Goal: Check status: Check status

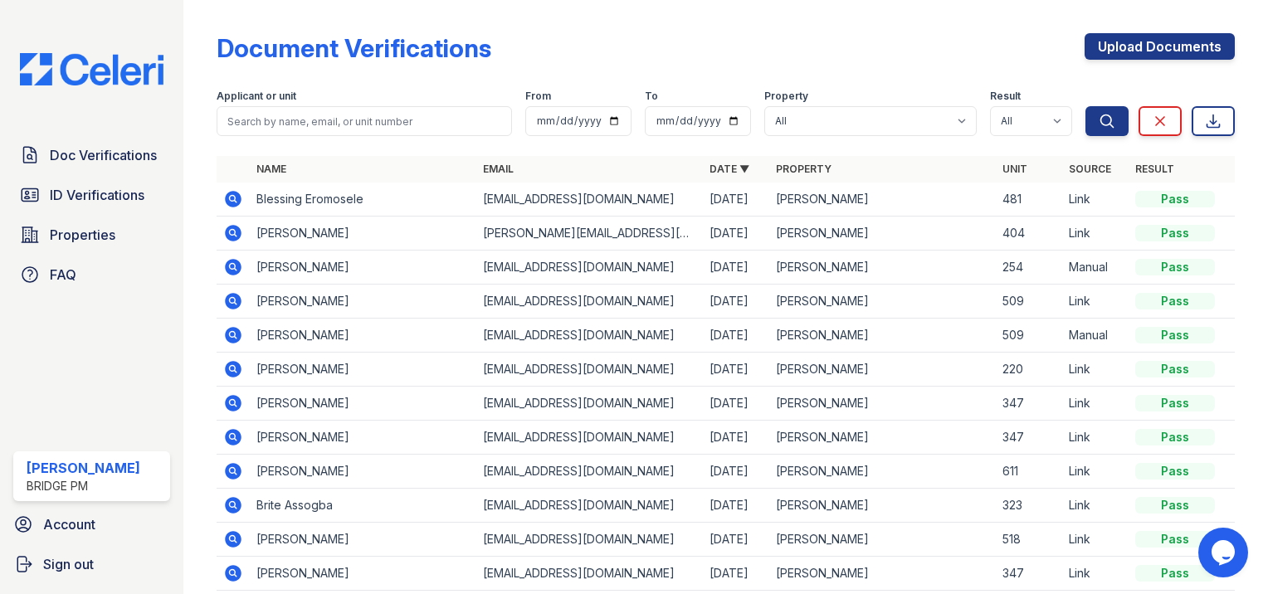
click at [236, 201] on icon at bounding box center [233, 199] width 20 height 20
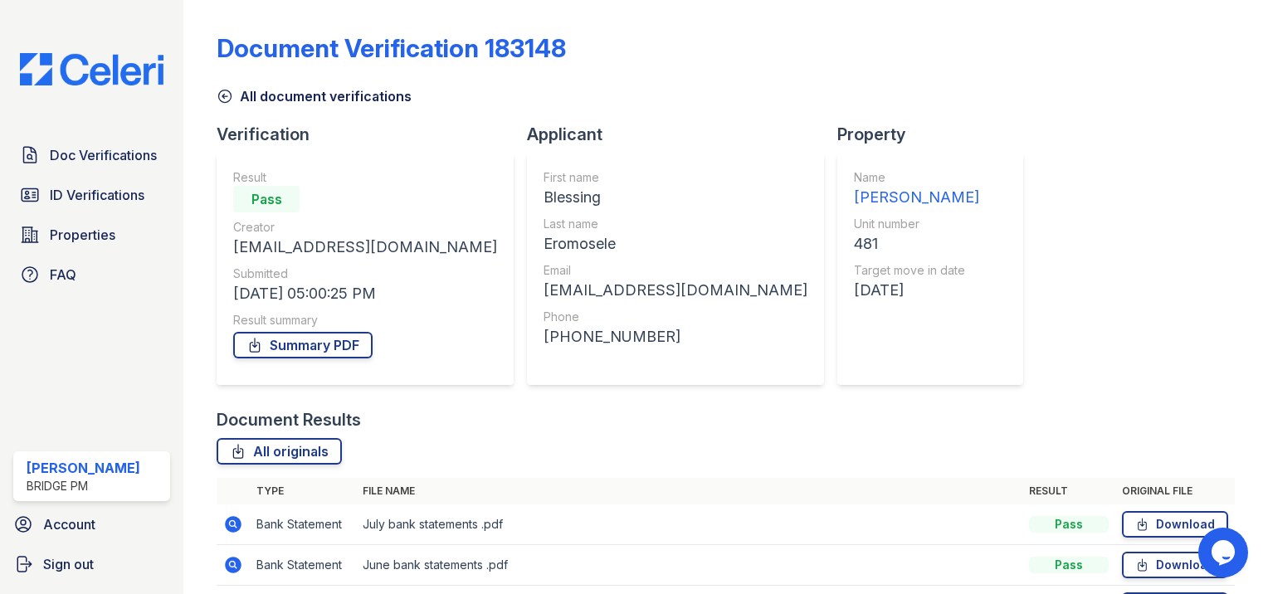
scroll to position [322, 0]
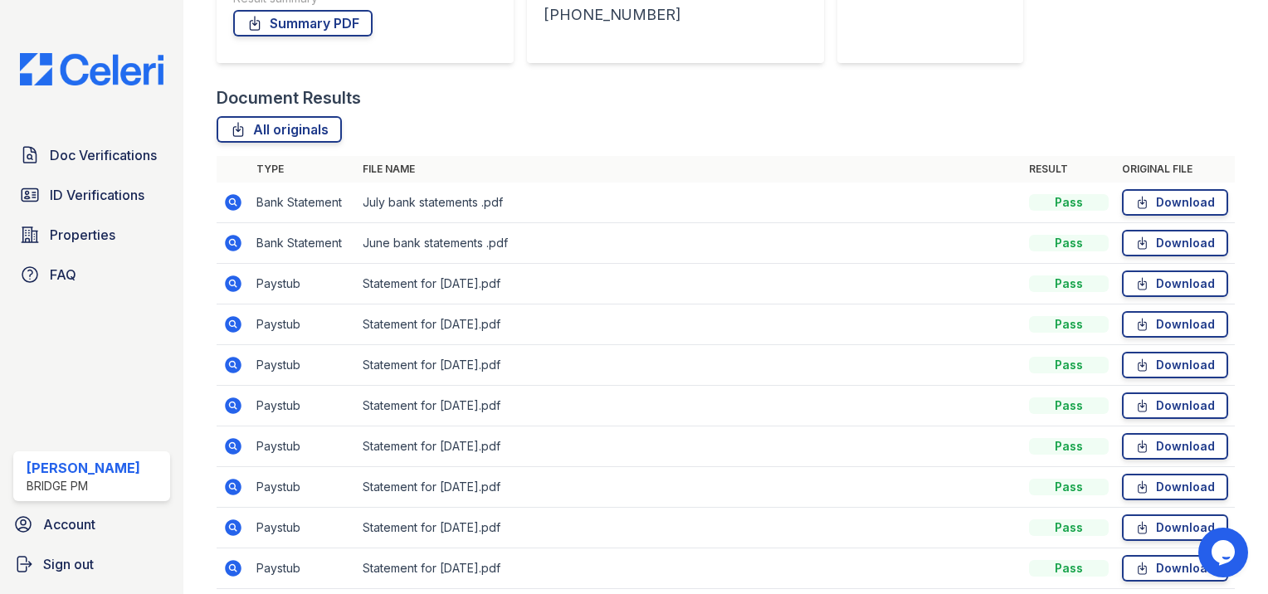
click at [236, 561] on icon at bounding box center [233, 568] width 17 height 17
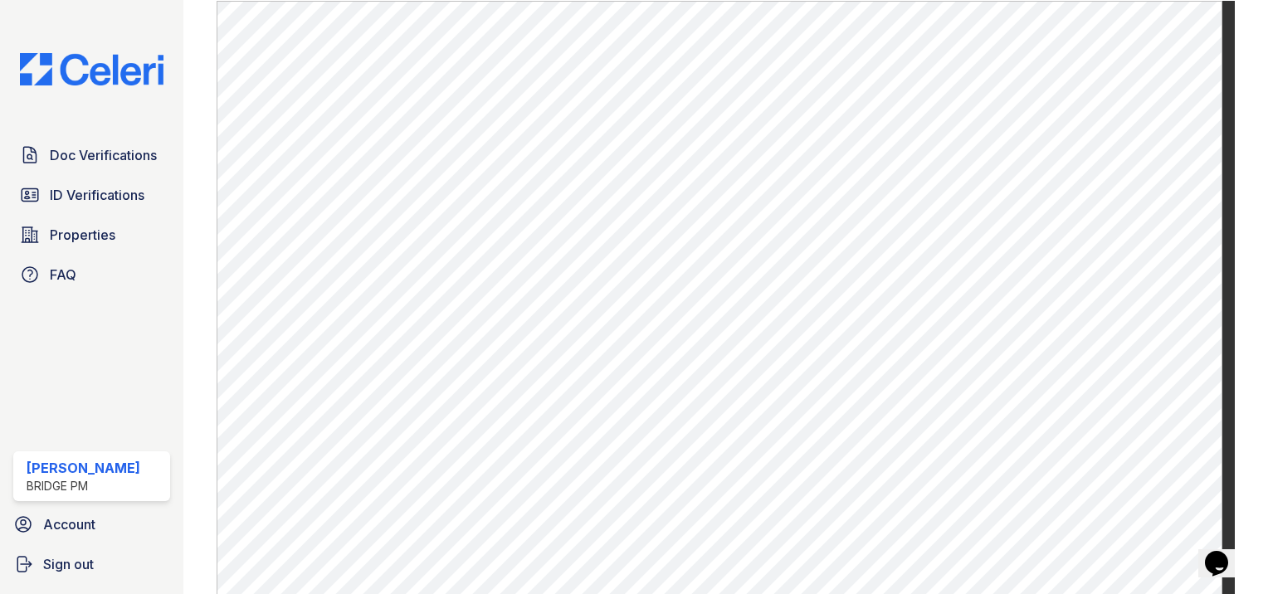
scroll to position [746, 0]
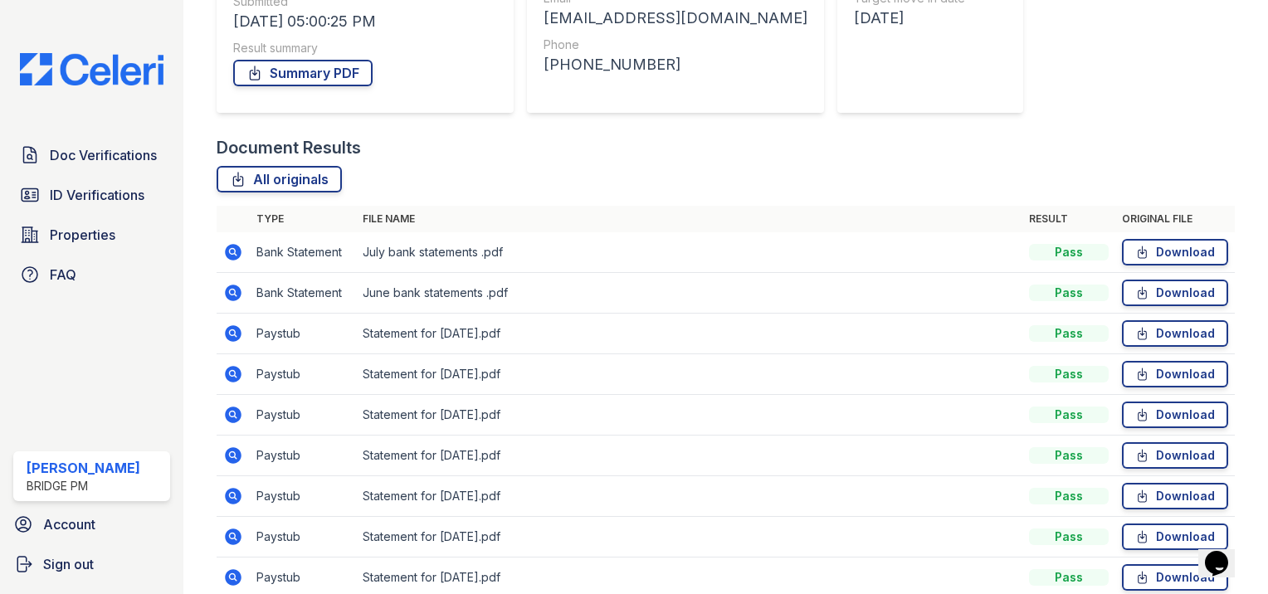
scroll to position [374, 0]
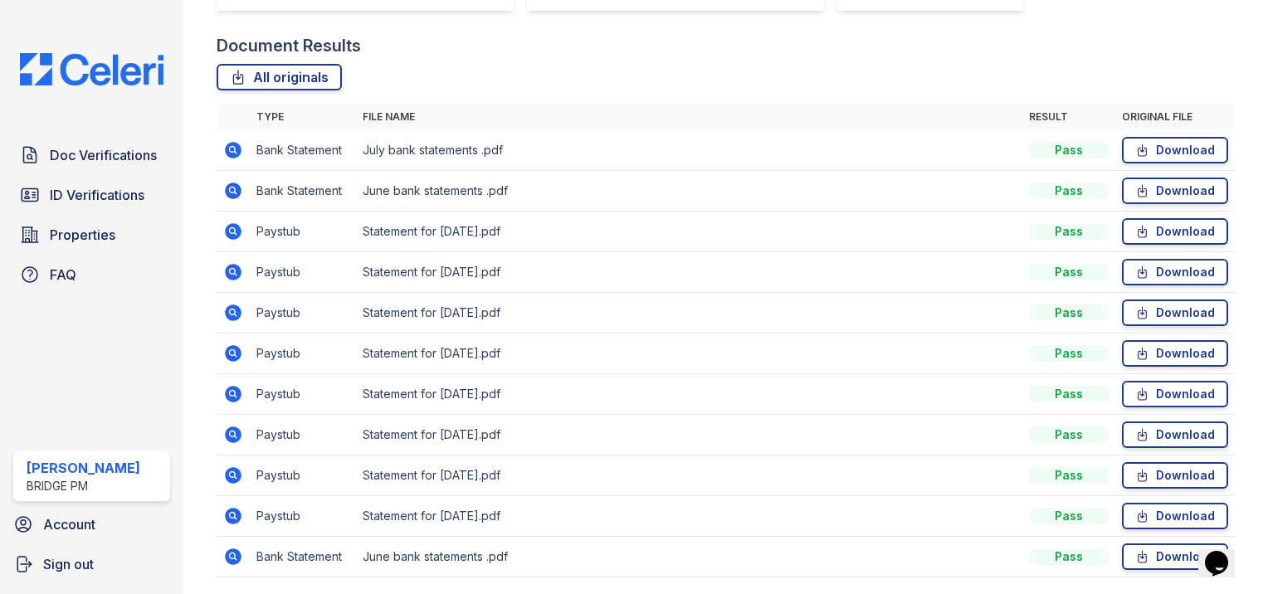
click at [231, 384] on icon at bounding box center [233, 394] width 20 height 20
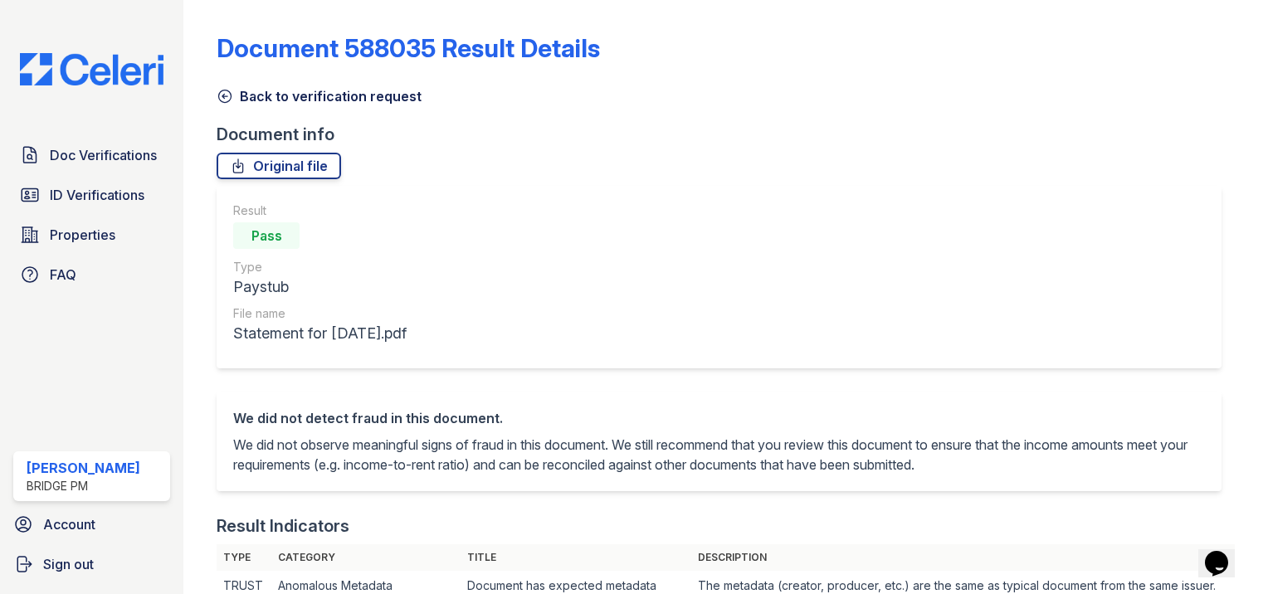
click at [222, 98] on icon at bounding box center [225, 96] width 17 height 17
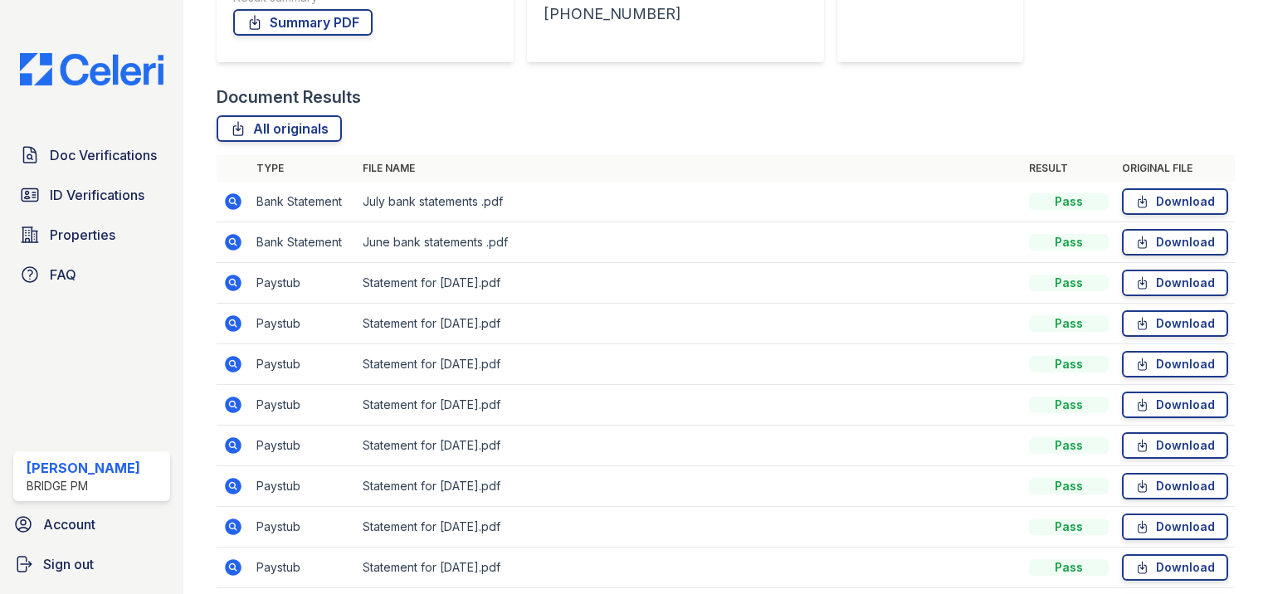
scroll to position [428, 0]
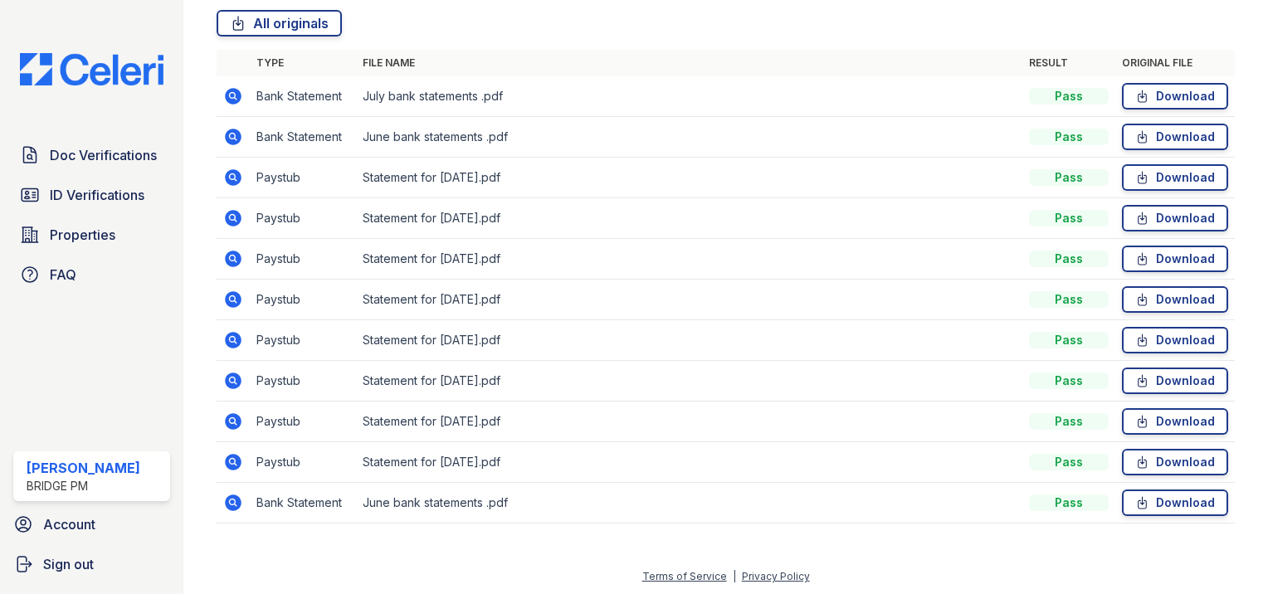
click at [239, 216] on icon at bounding box center [233, 218] width 17 height 17
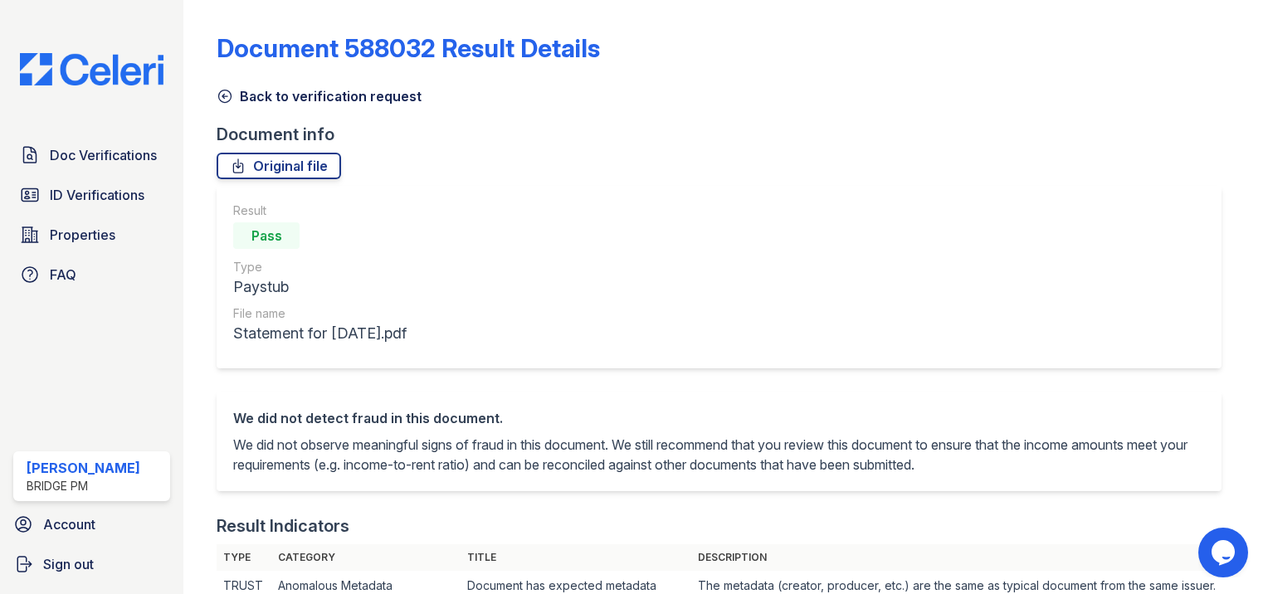
click at [232, 94] on icon at bounding box center [225, 96] width 17 height 17
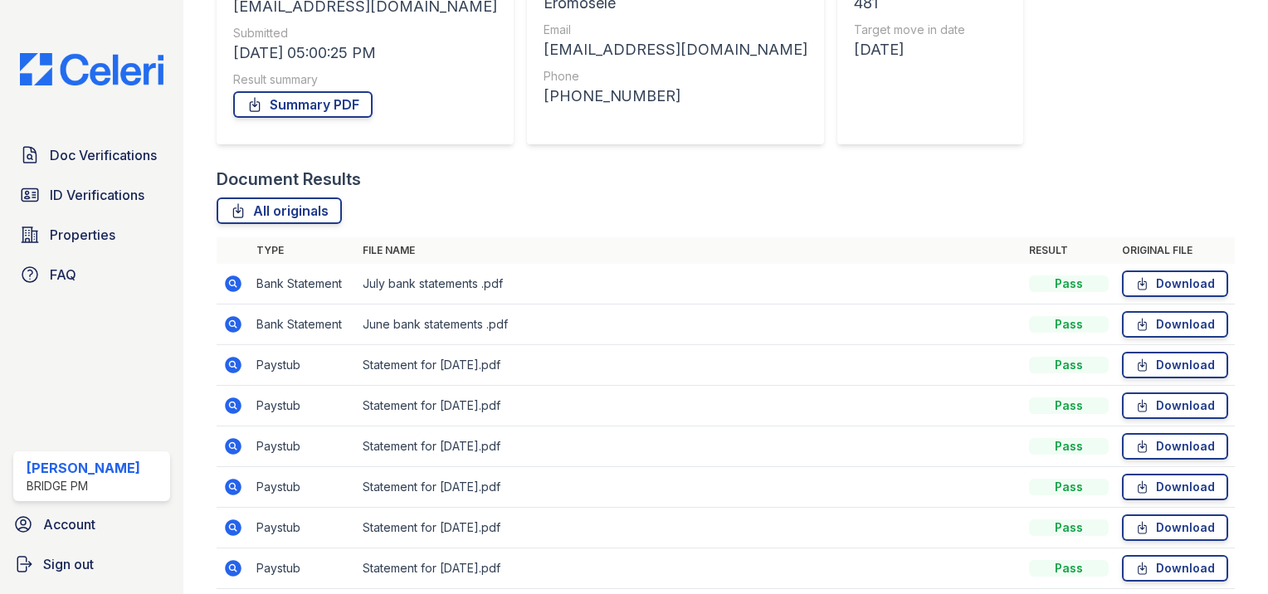
scroll to position [428, 0]
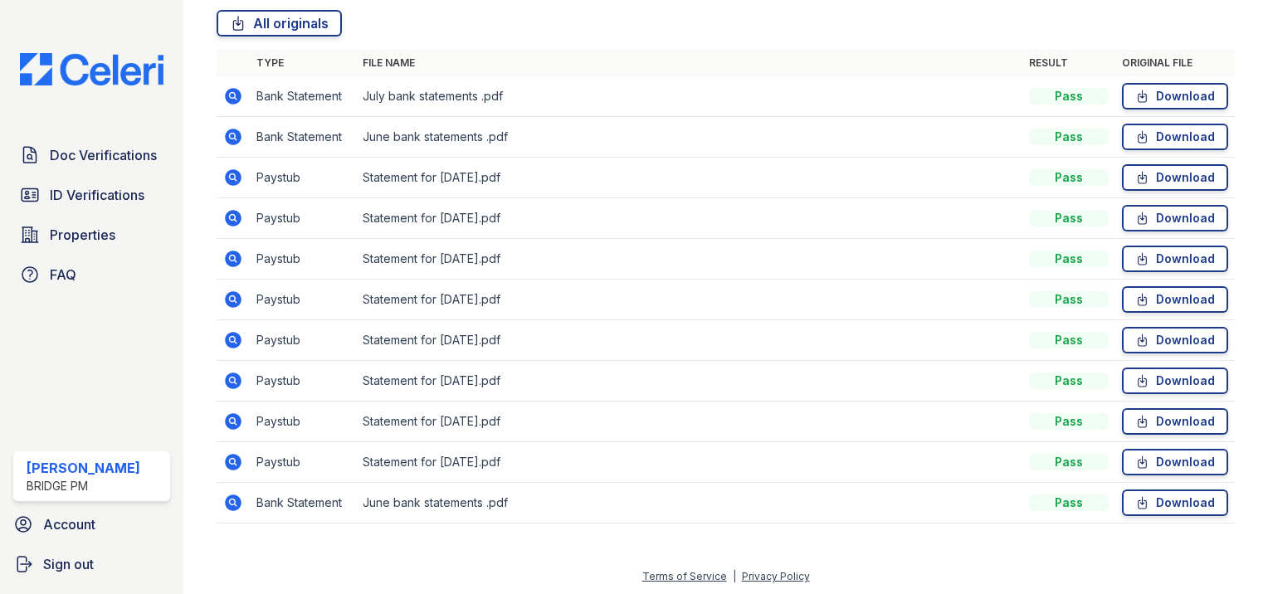
click at [227, 348] on icon at bounding box center [233, 340] width 20 height 20
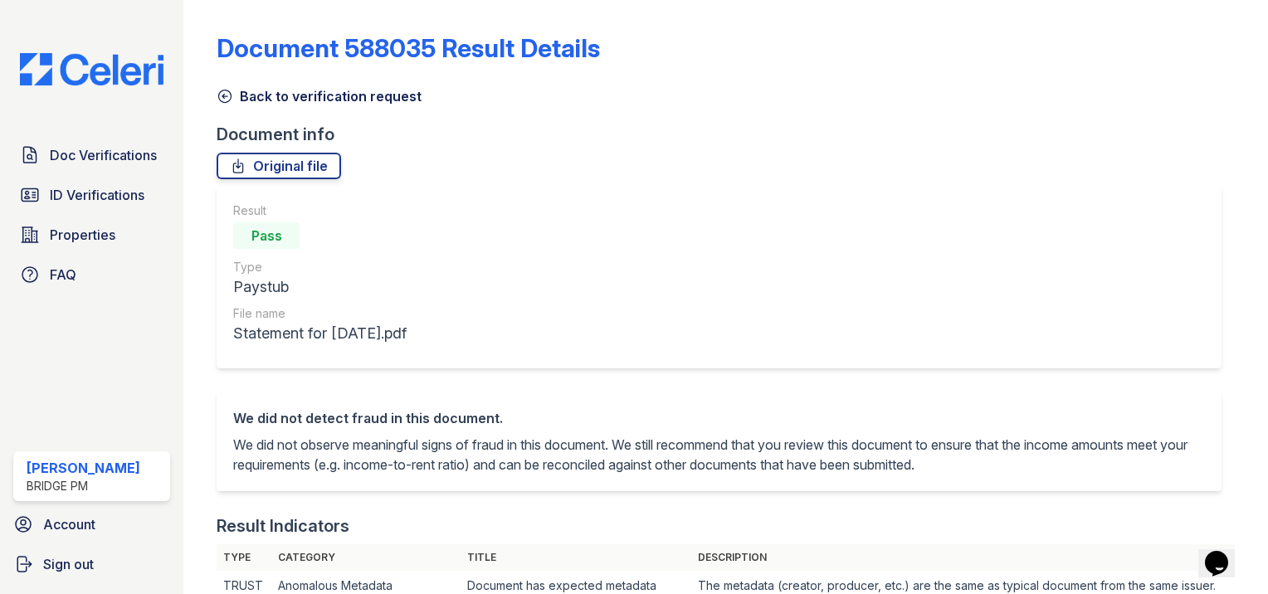
click at [1252, 234] on div "Document 588035 Result Details Back to verification request Document info Origi…" at bounding box center [725, 297] width 1085 height 594
drag, startPoint x: 1252, startPoint y: 234, endPoint x: 1267, endPoint y: 237, distance: 14.3
click at [1267, 237] on main "Document 588035 Result Details Back to verification request Document info Origi…" at bounding box center [725, 297] width 1085 height 594
click at [217, 98] on icon at bounding box center [225, 96] width 17 height 17
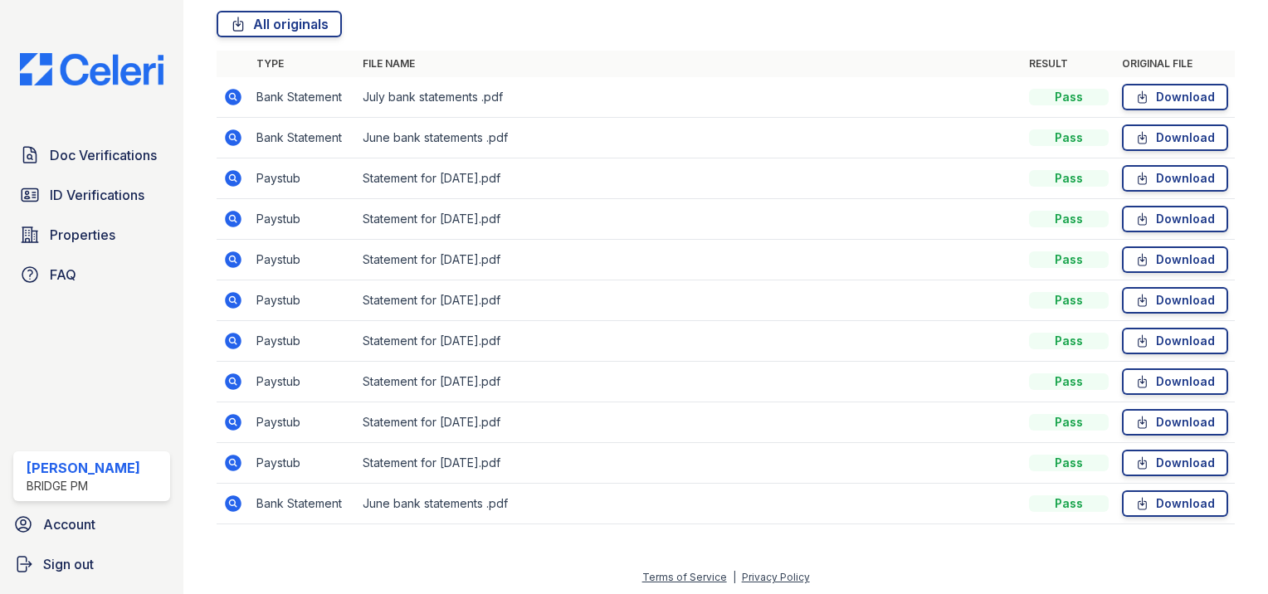
scroll to position [428, 0]
click at [233, 456] on icon at bounding box center [233, 462] width 20 height 20
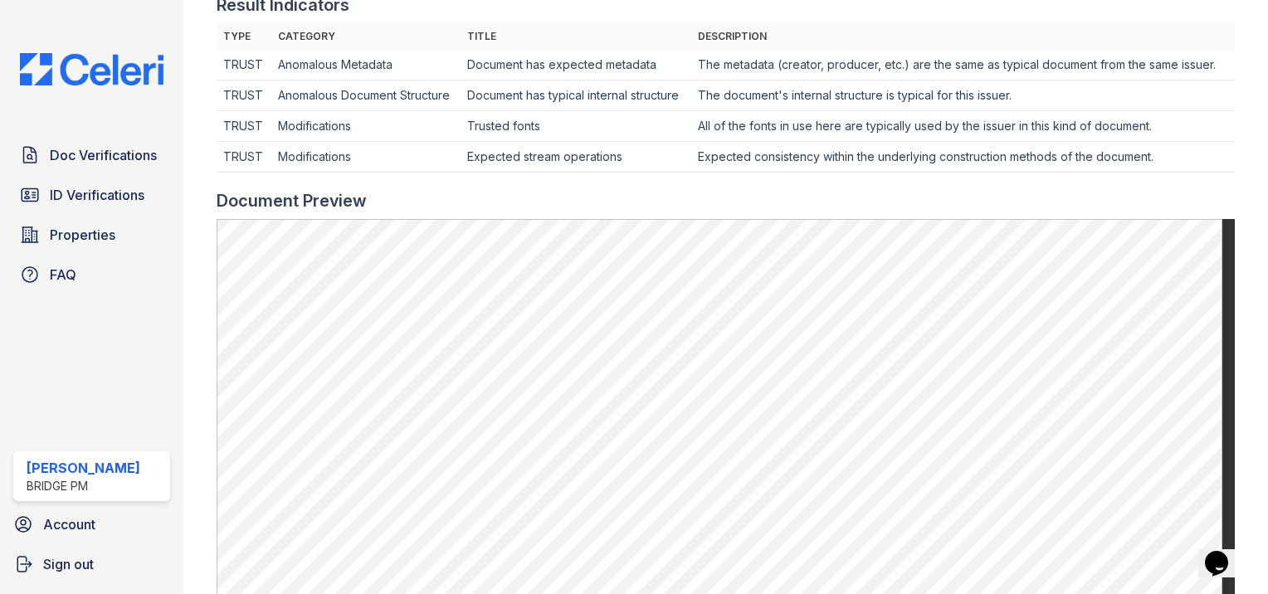
scroll to position [796, 0]
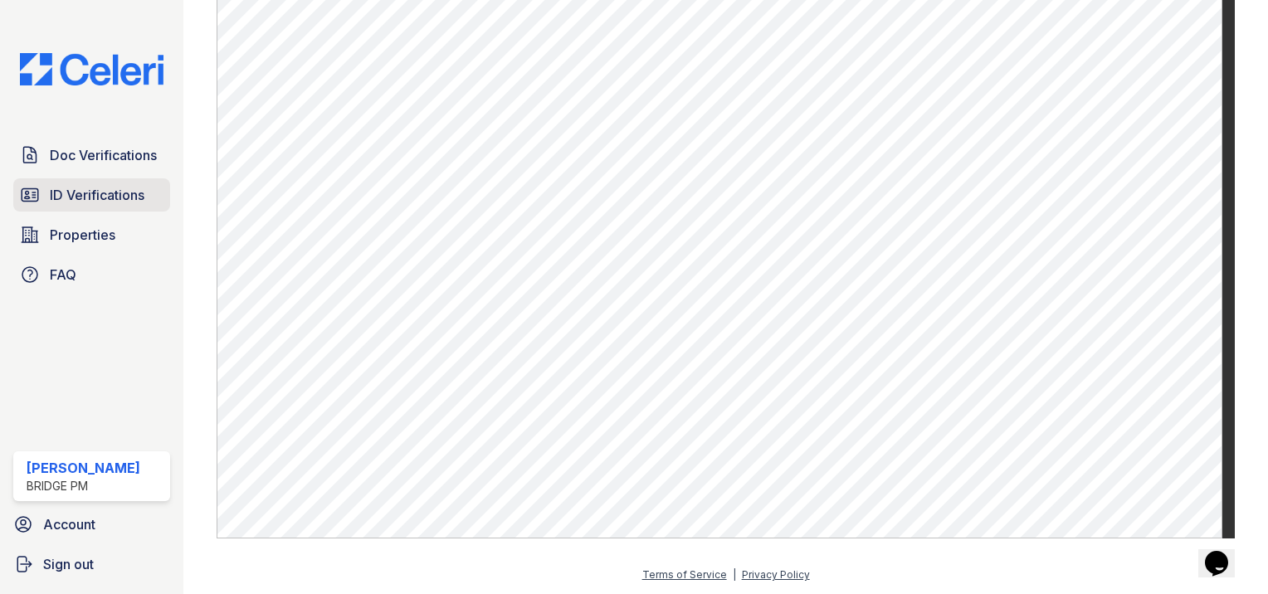
click at [123, 197] on span "ID Verifications" at bounding box center [97, 195] width 95 height 20
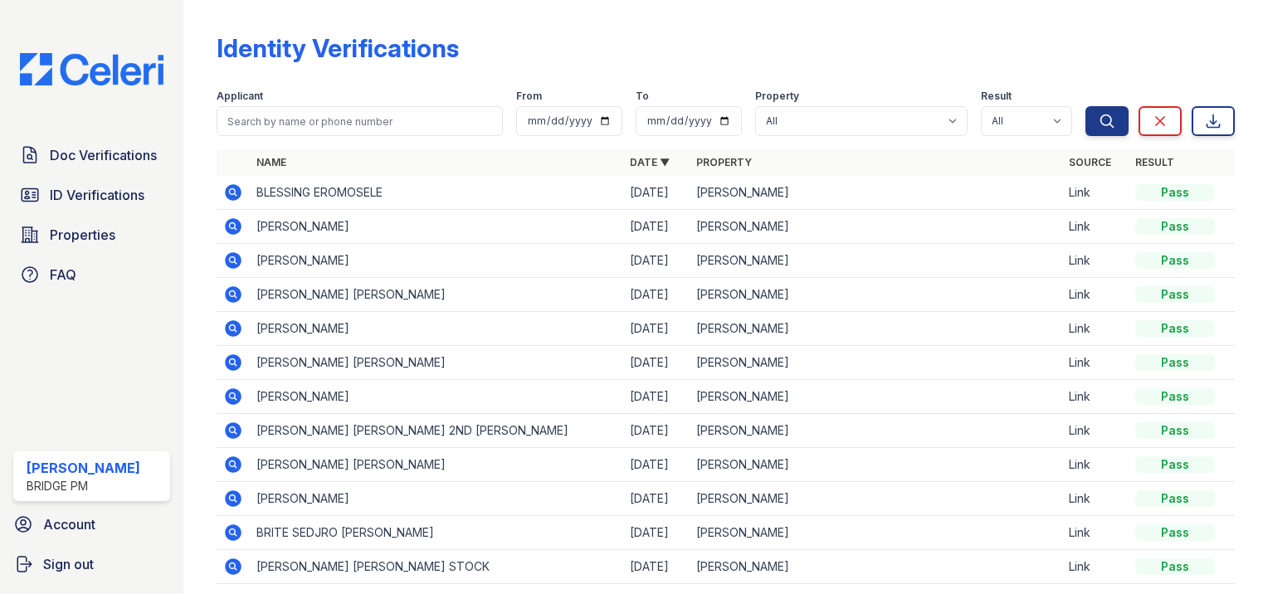
click at [235, 194] on icon at bounding box center [233, 193] width 20 height 20
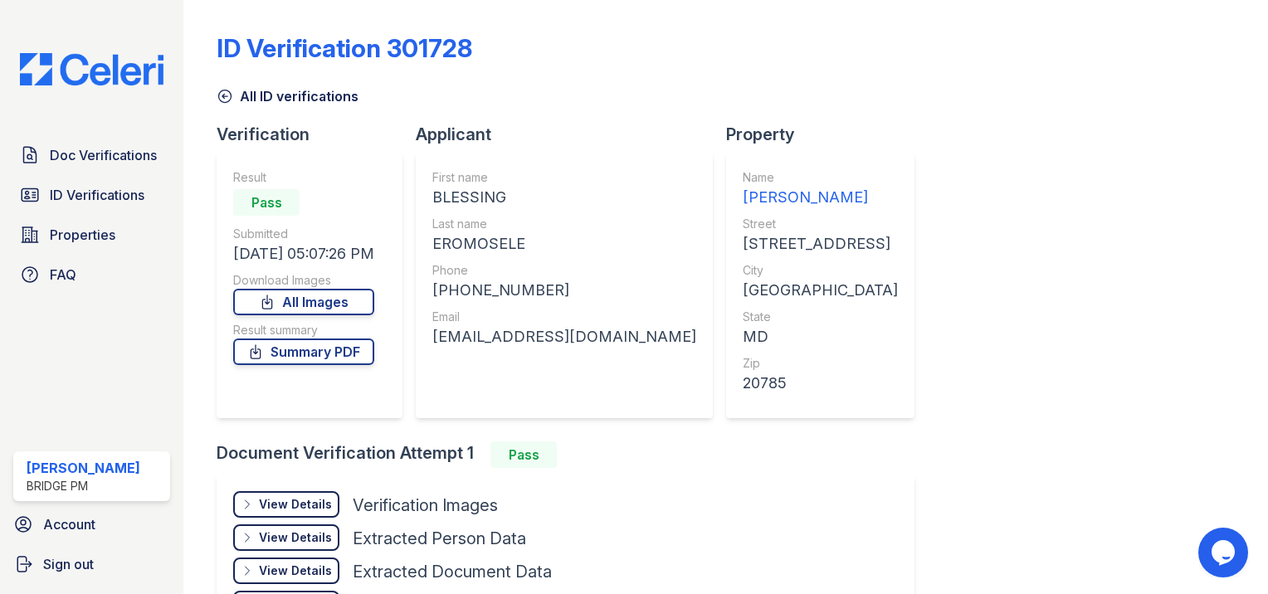
click at [292, 508] on div "View Details" at bounding box center [295, 504] width 73 height 17
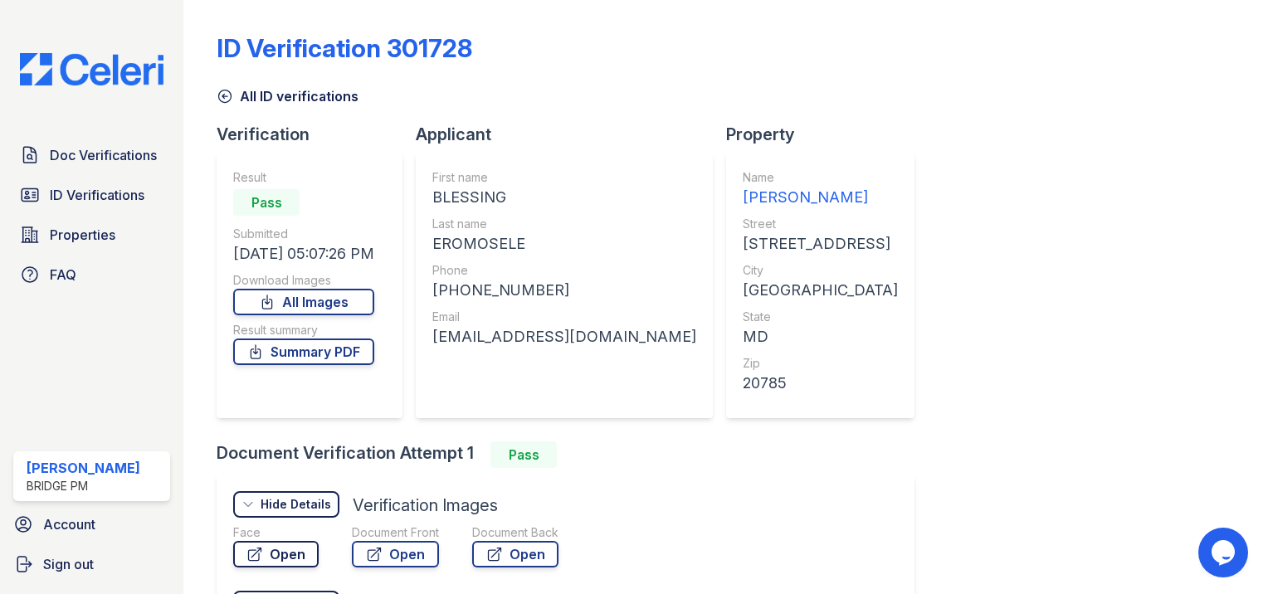
click at [292, 554] on link "Open" at bounding box center [275, 554] width 85 height 27
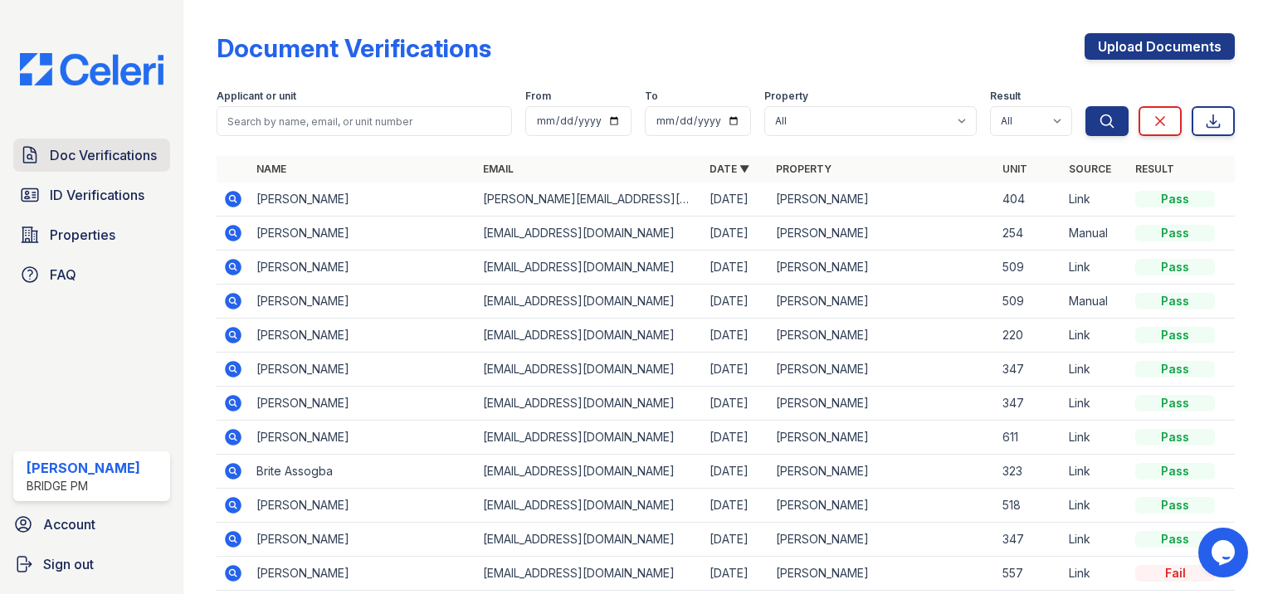
click at [143, 164] on span "Doc Verifications" at bounding box center [103, 155] width 107 height 20
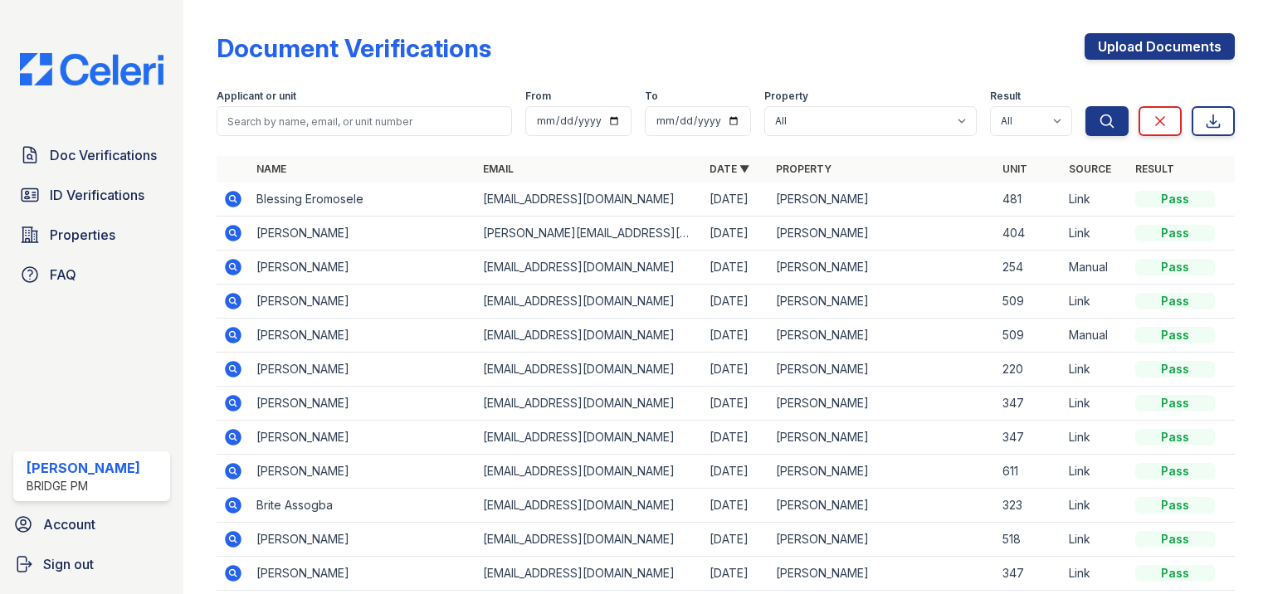
click at [238, 198] on icon at bounding box center [233, 199] width 17 height 17
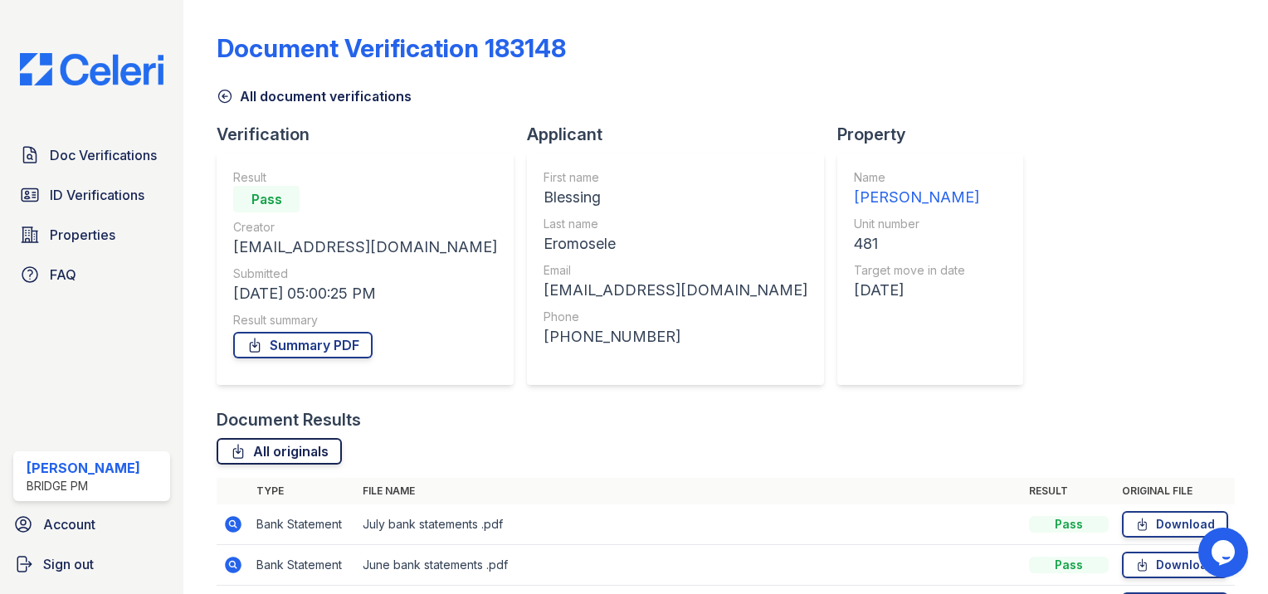
click at [249, 444] on link "All originals" at bounding box center [279, 451] width 125 height 27
click at [96, 196] on span "ID Verifications" at bounding box center [97, 195] width 95 height 20
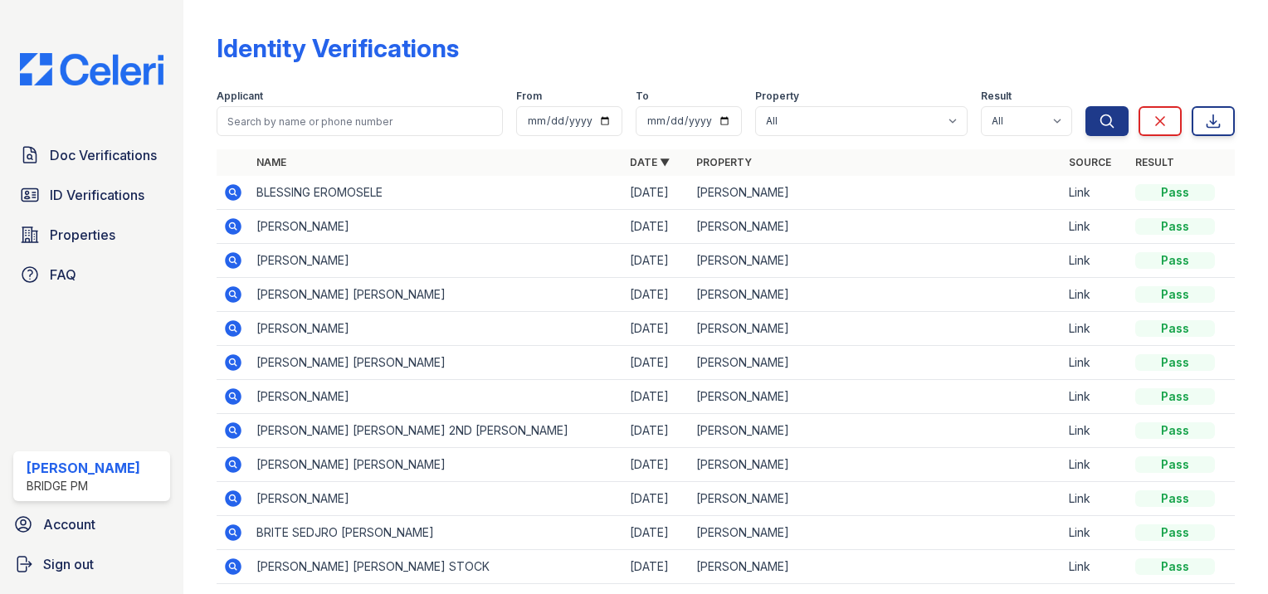
click at [238, 190] on icon at bounding box center [233, 192] width 17 height 17
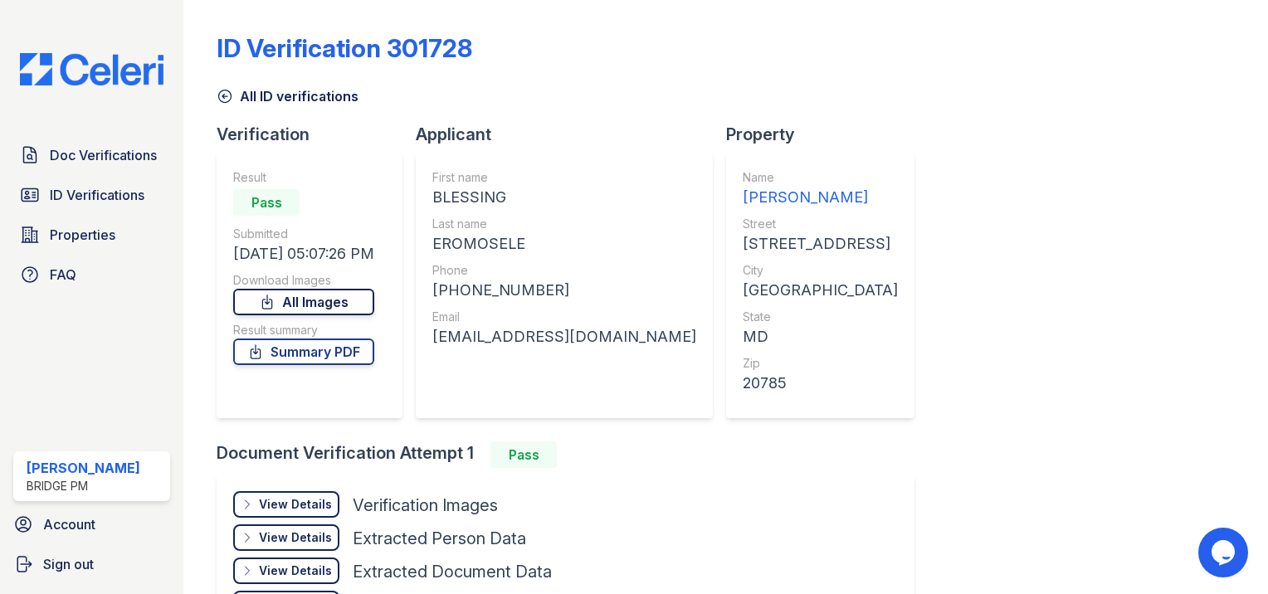
click at [266, 295] on link "All Images" at bounding box center [303, 302] width 141 height 27
